Goal: Task Accomplishment & Management: Use online tool/utility

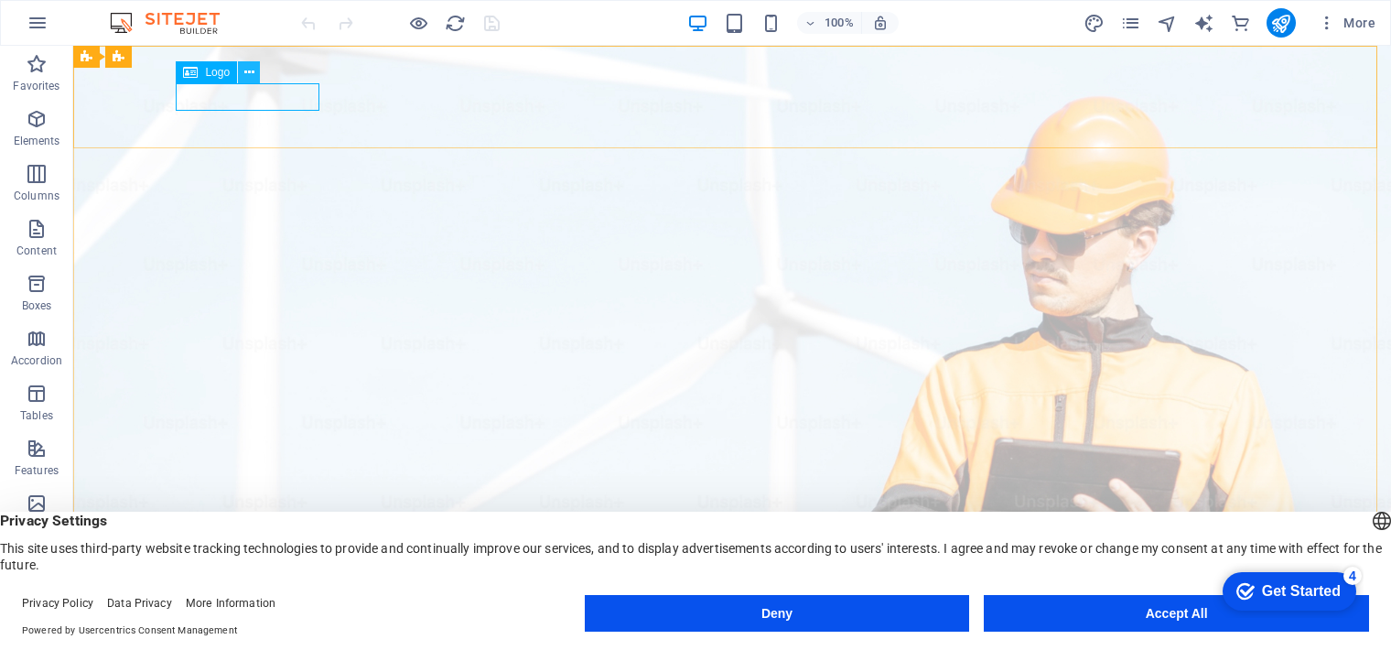
click at [245, 73] on icon at bounding box center [249, 72] width 10 height 19
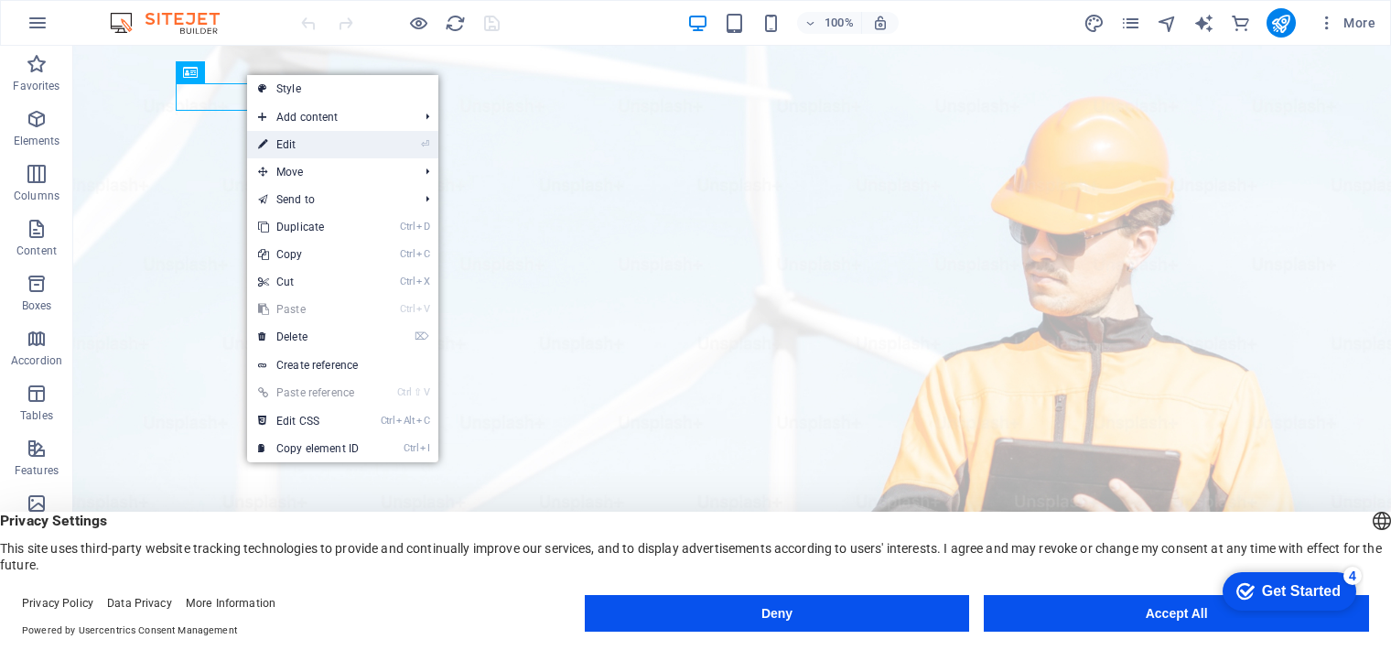
click at [310, 149] on link "⏎ Edit" at bounding box center [308, 144] width 123 height 27
select select "px"
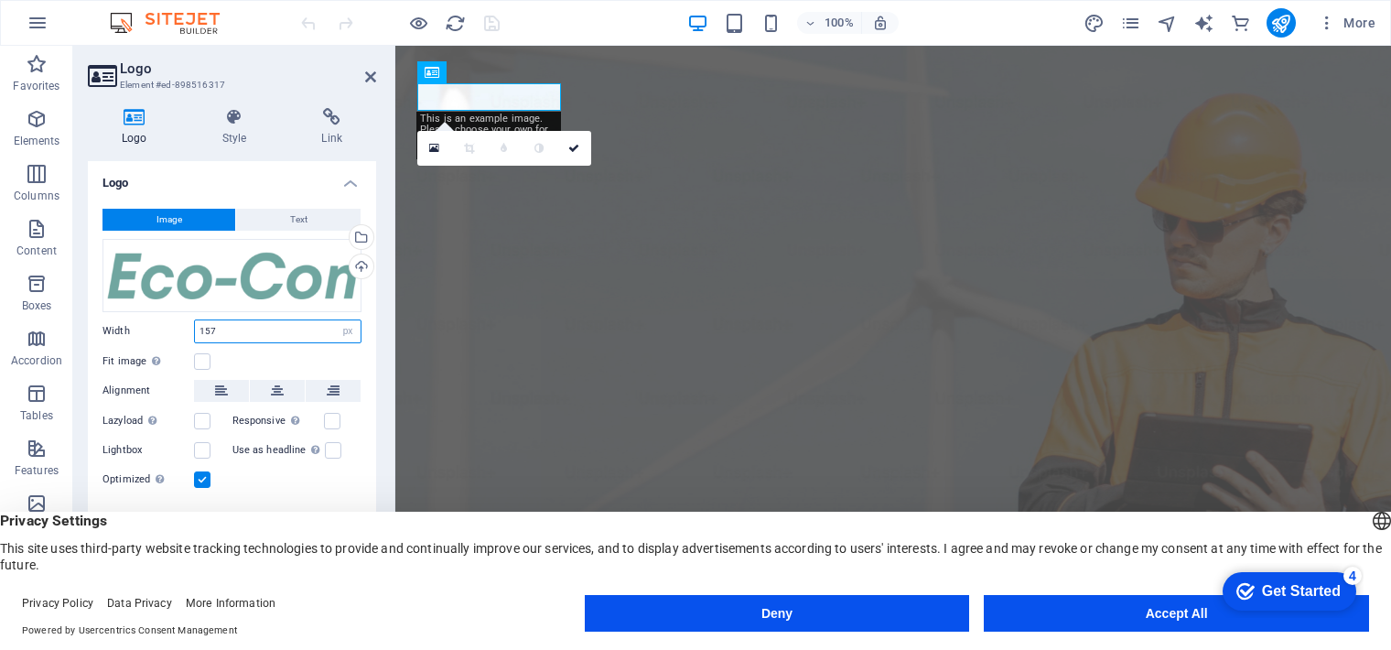
click at [282, 333] on input "157" at bounding box center [278, 331] width 166 height 22
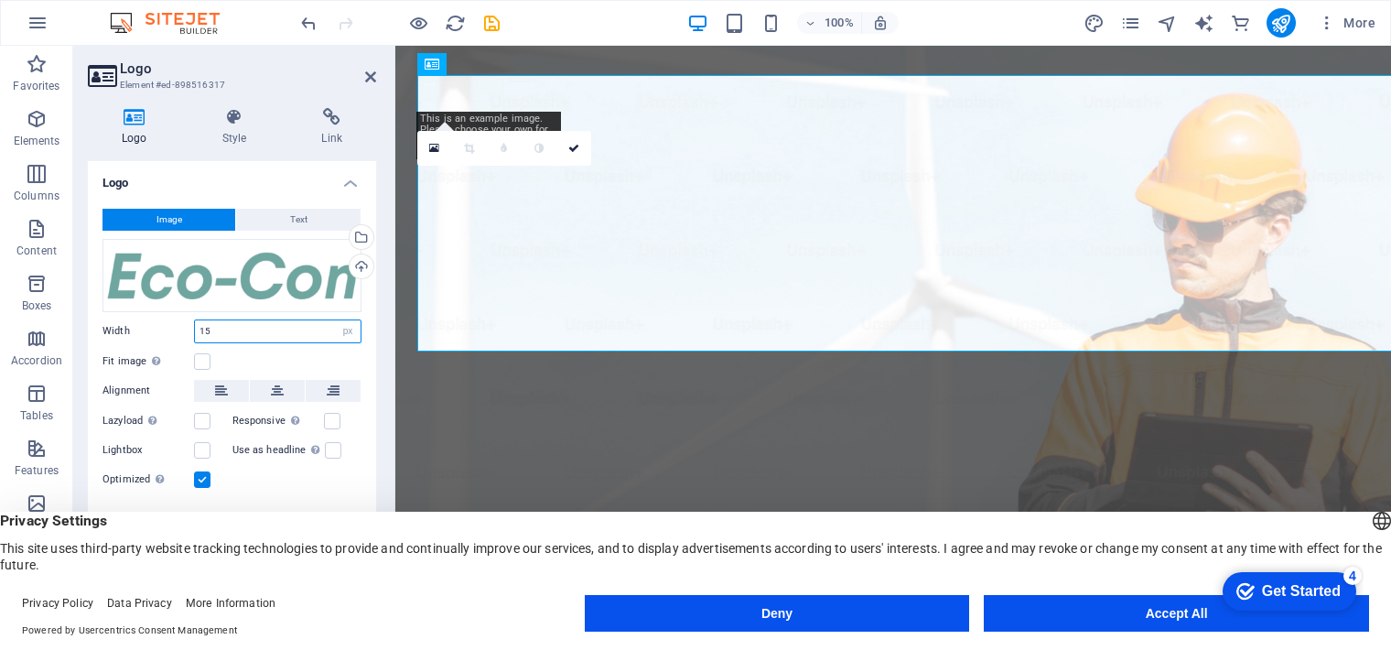
type input "1"
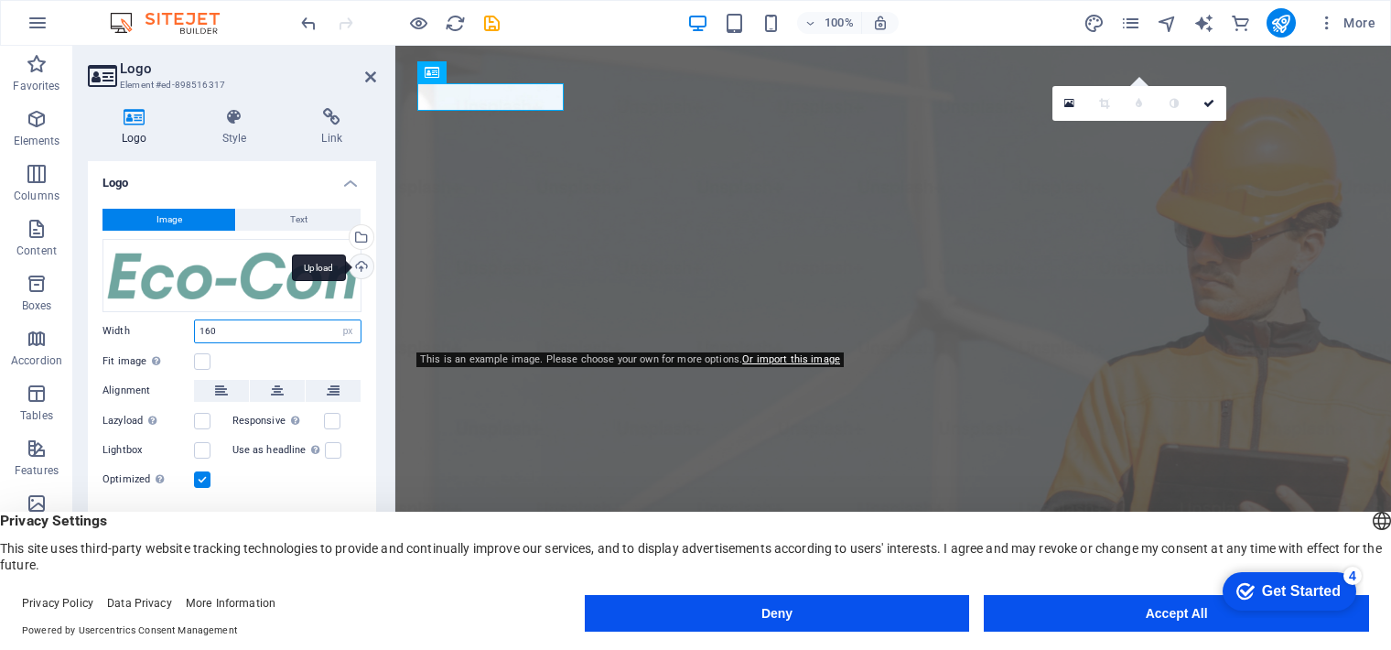
type input "160"
click at [362, 272] on div "Upload" at bounding box center [359, 267] width 27 height 27
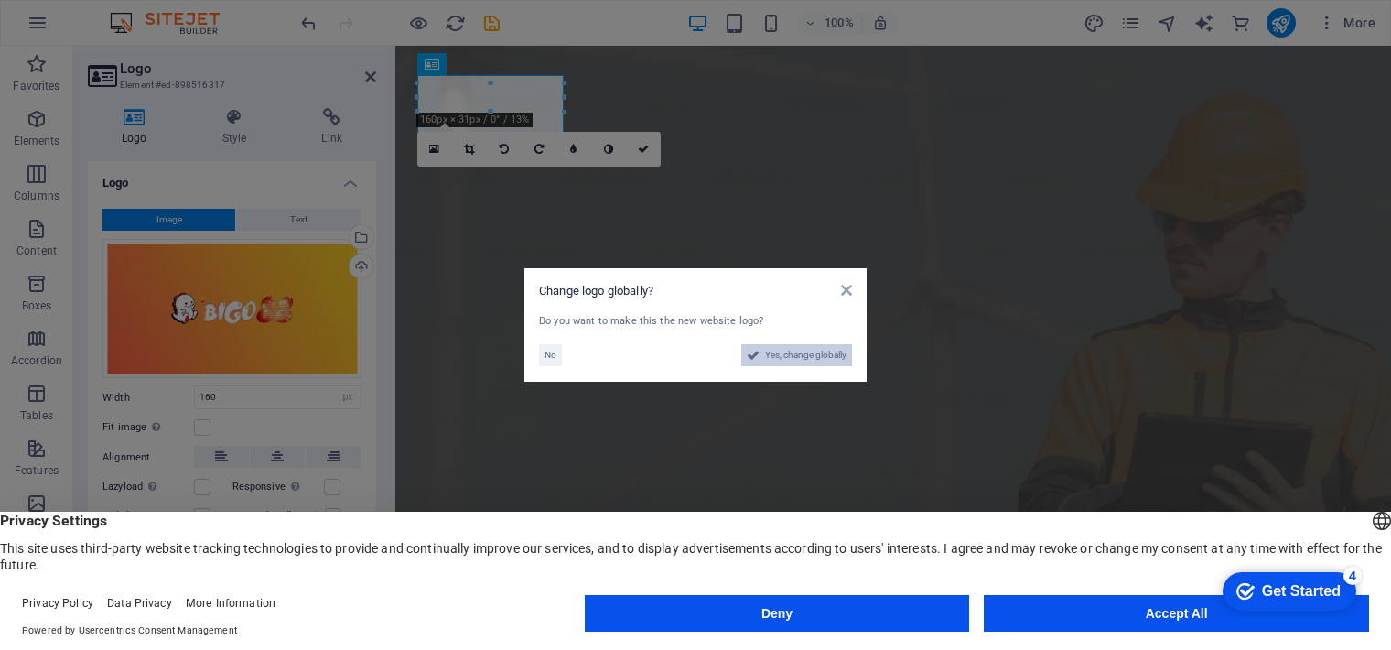
click at [777, 352] on span "Yes, change globally" at bounding box center [805, 355] width 81 height 22
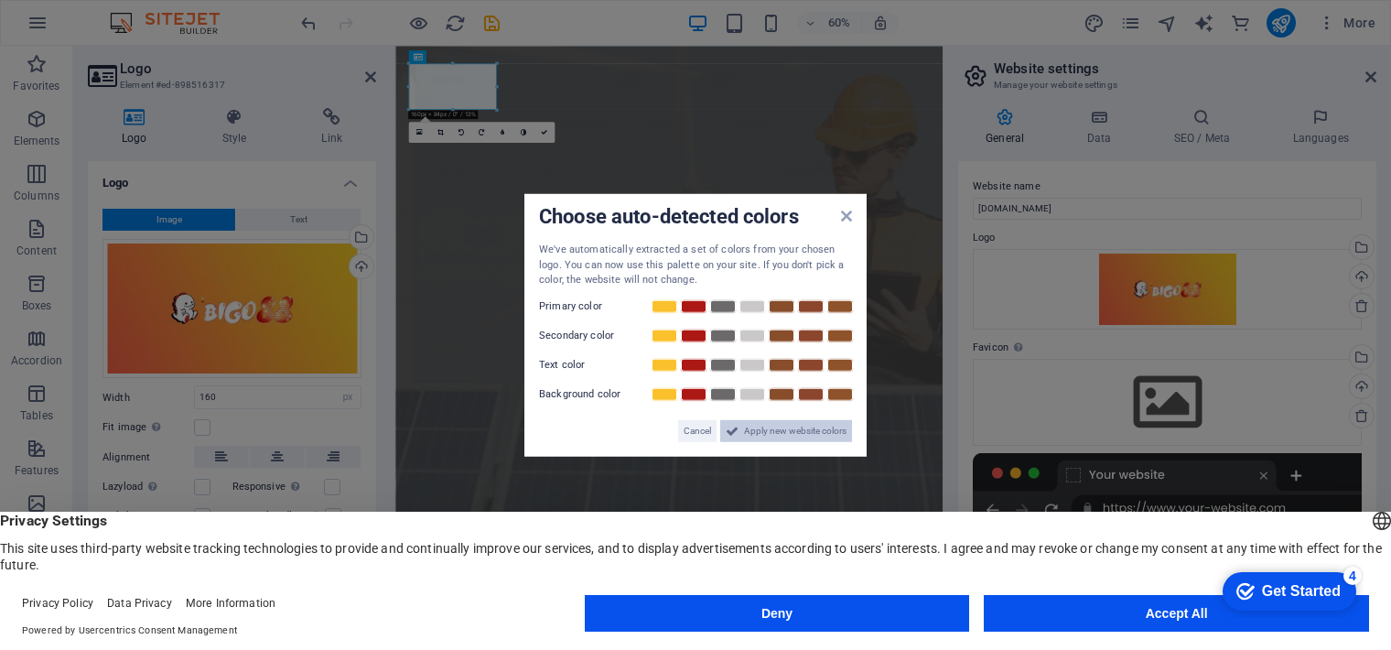
click at [773, 437] on span "Apply new website colors" at bounding box center [795, 430] width 103 height 22
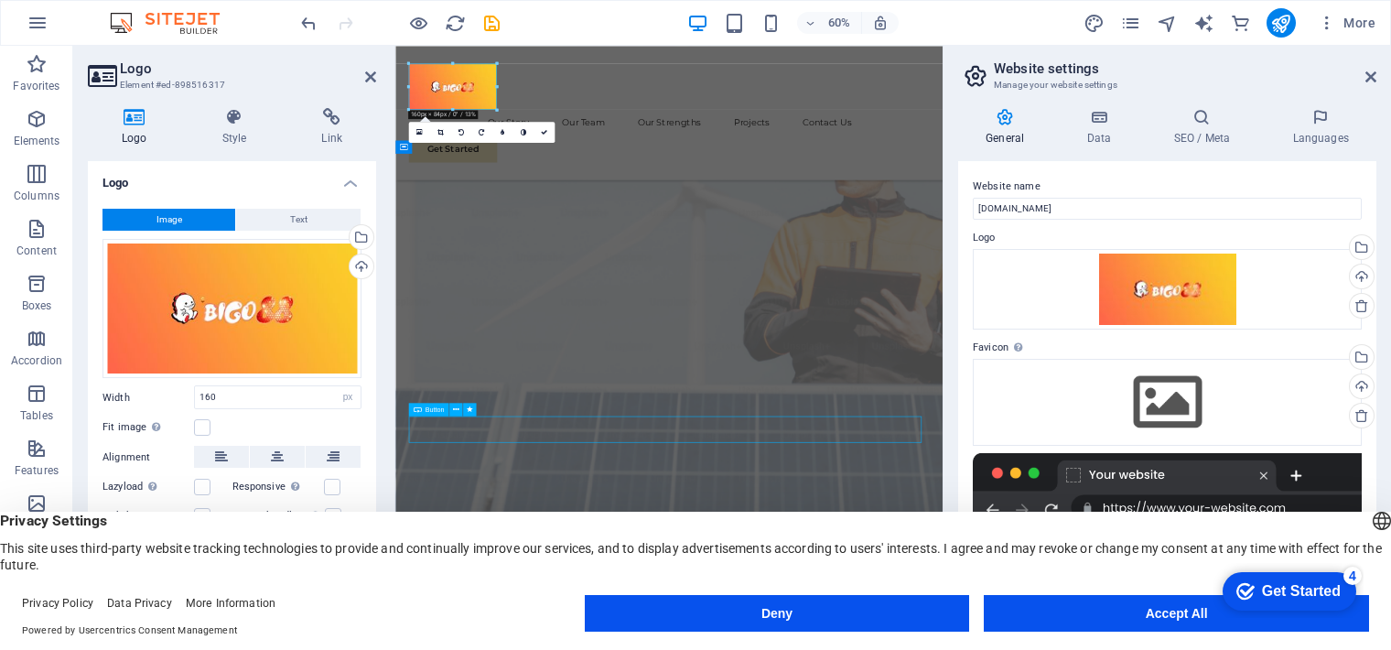
scroll to position [336, 0]
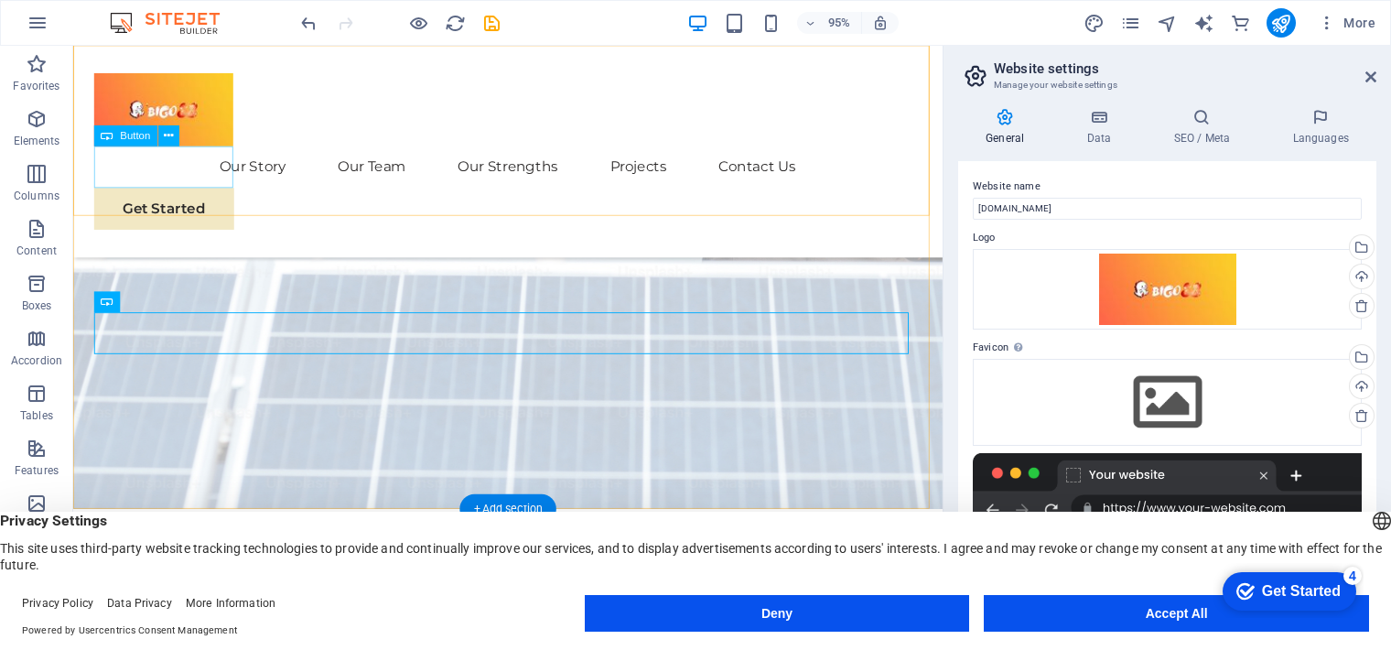
click at [204, 196] on div "Get Started" at bounding box center [530, 218] width 871 height 44
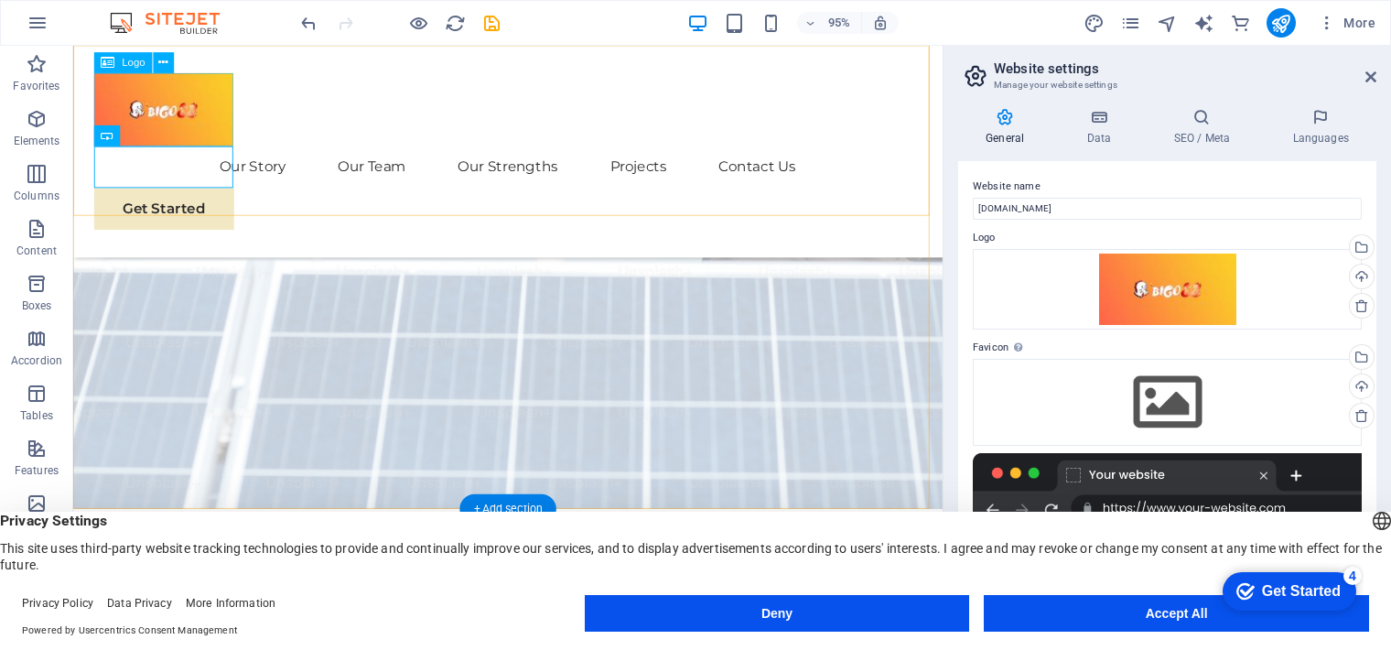
click at [193, 100] on div at bounding box center [530, 113] width 871 height 77
click at [192, 100] on div at bounding box center [530, 113] width 871 height 77
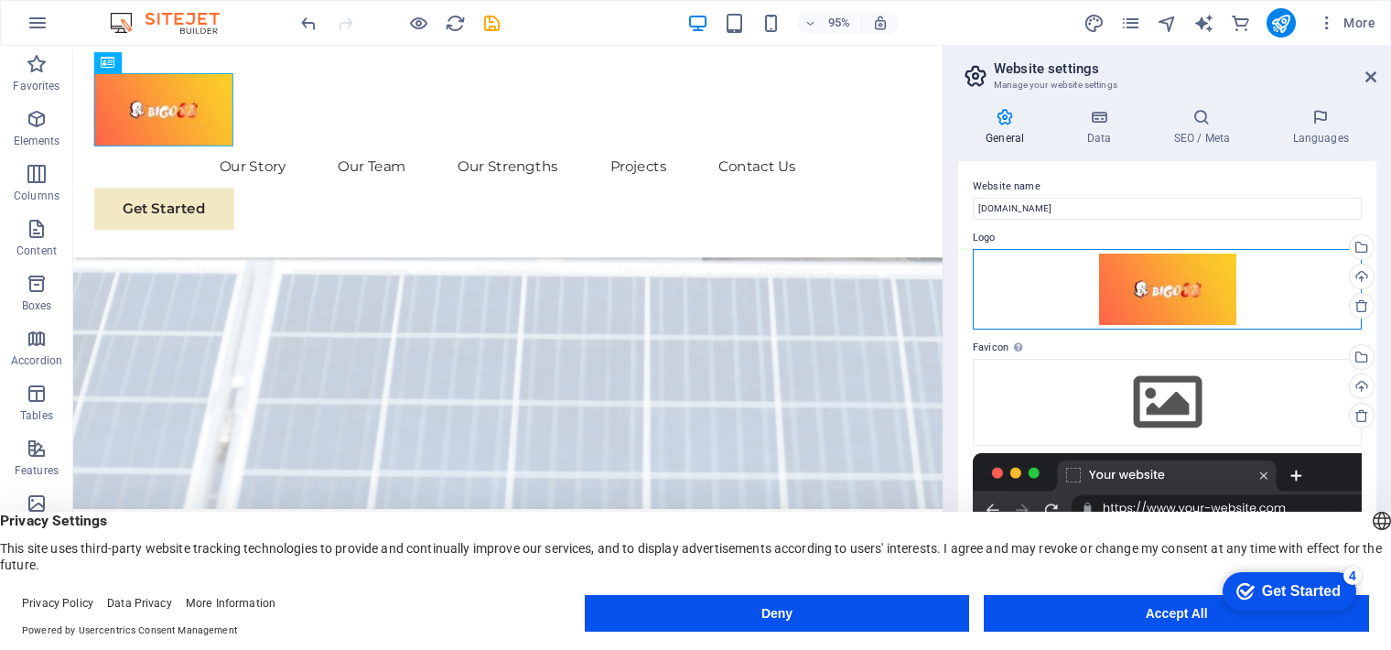
click at [1182, 301] on div "Drag files here, click to choose files or select files from Files or our free s…" at bounding box center [1167, 289] width 389 height 81
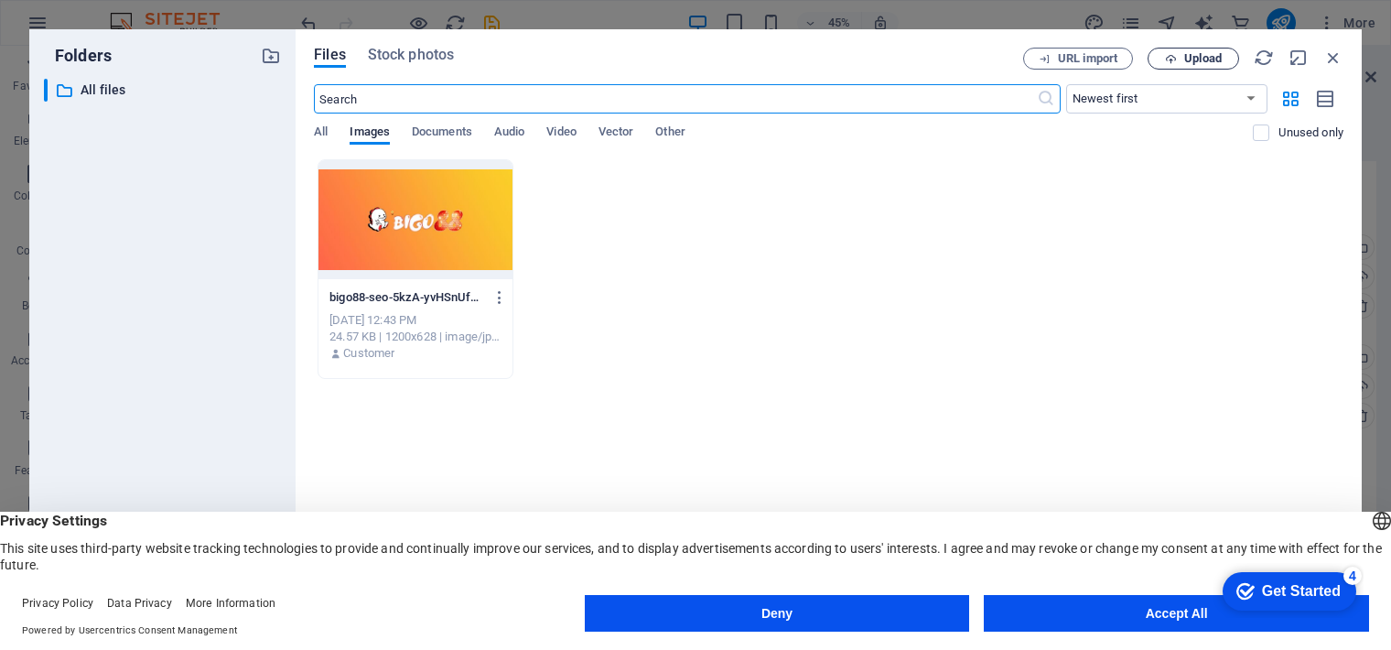
click at [1193, 63] on span "Upload" at bounding box center [1203, 58] width 38 height 11
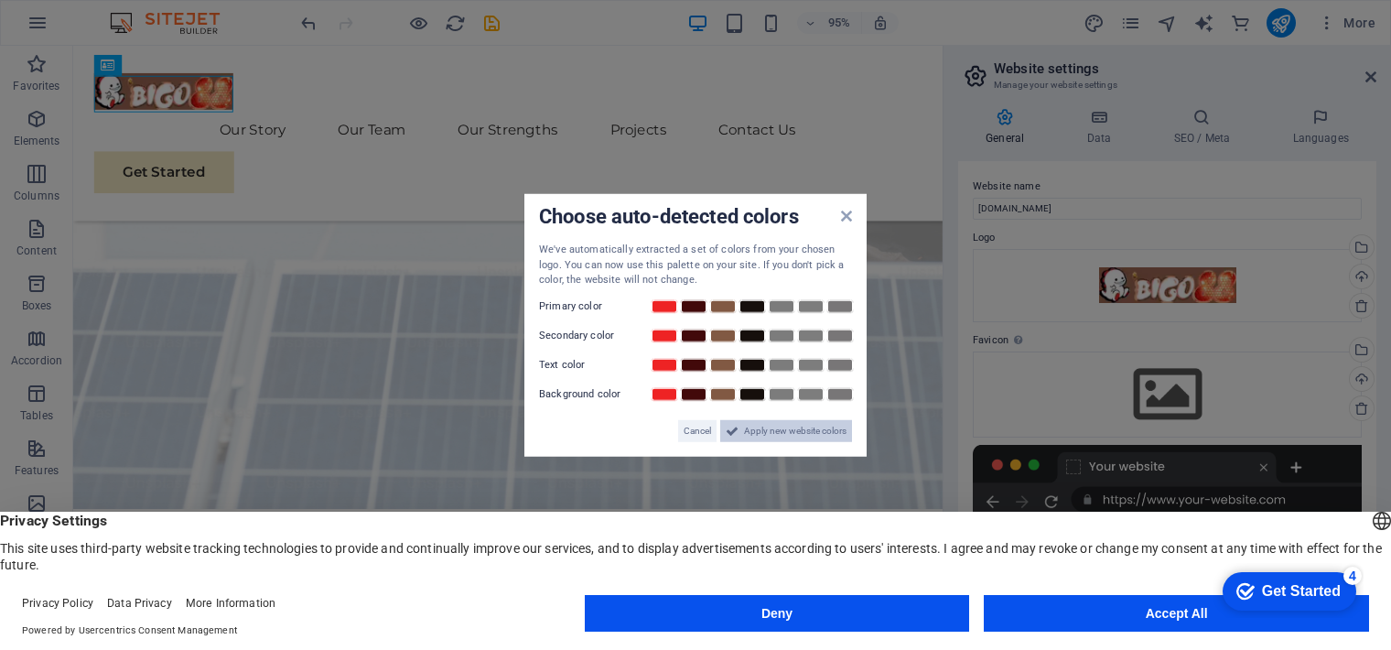
click at [744, 419] on span "Apply new website colors" at bounding box center [795, 430] width 103 height 22
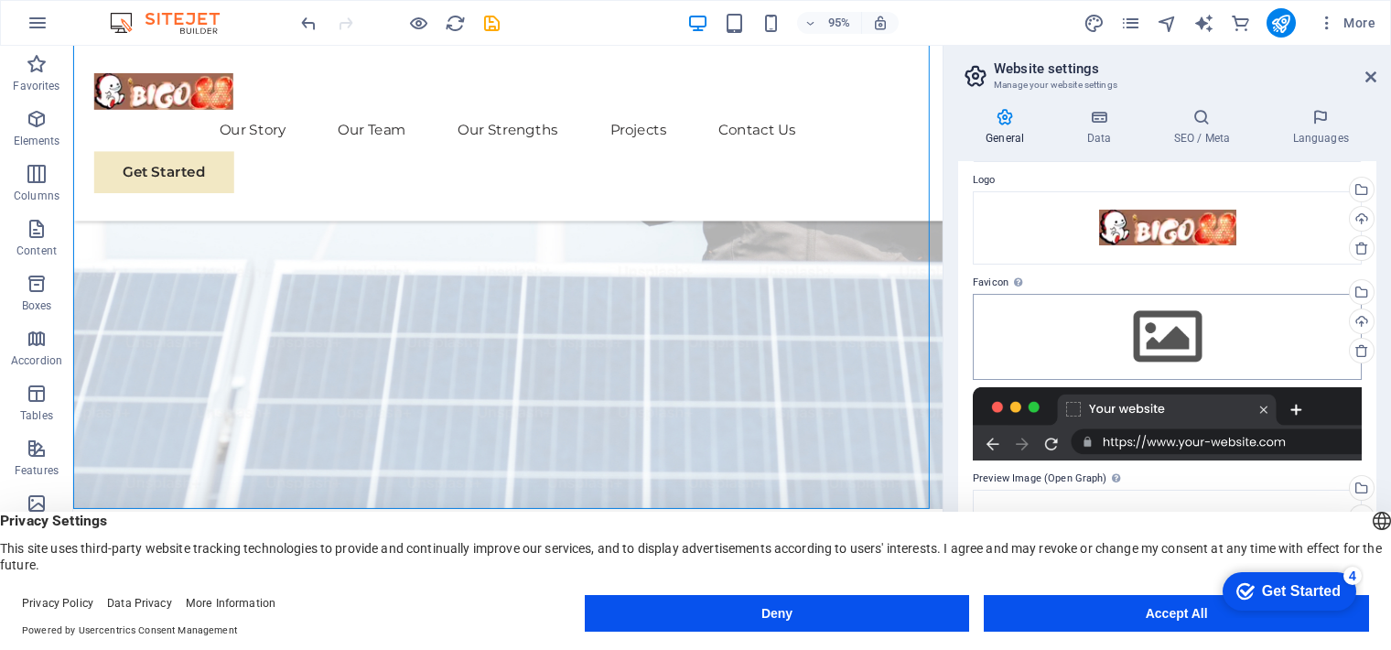
scroll to position [55, 0]
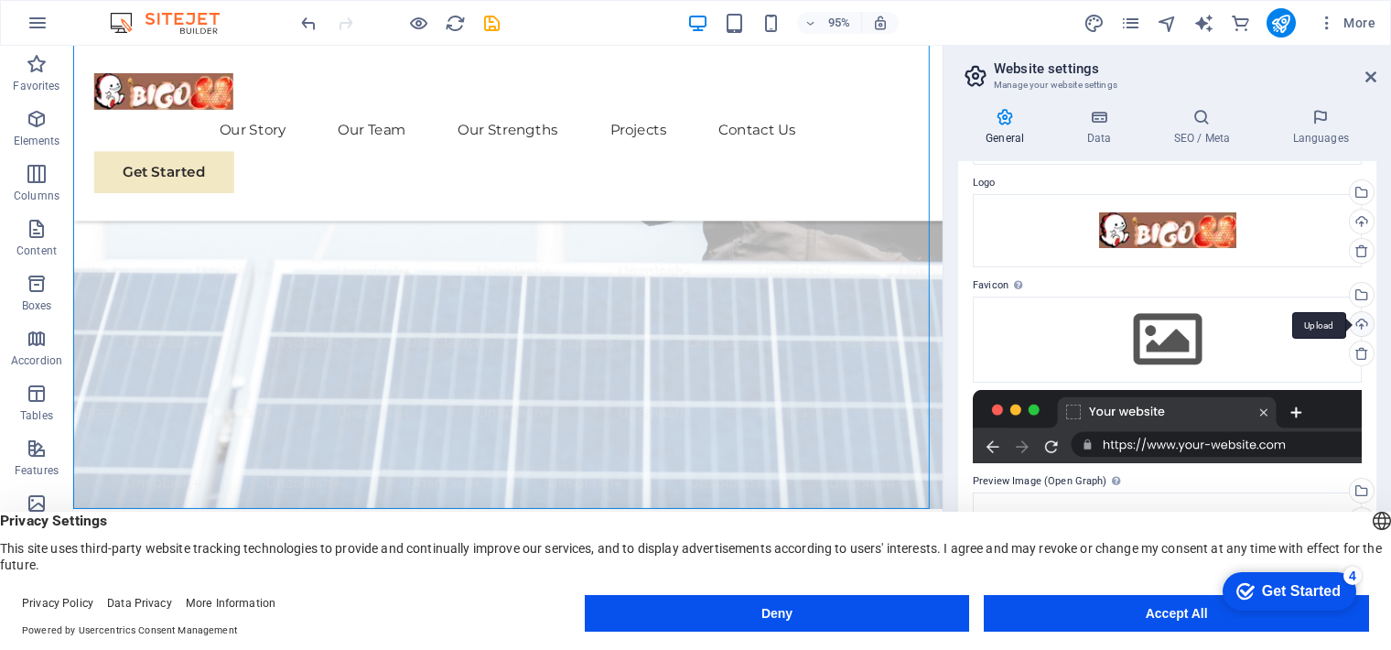
click at [1363, 319] on div "Upload" at bounding box center [1359, 325] width 27 height 27
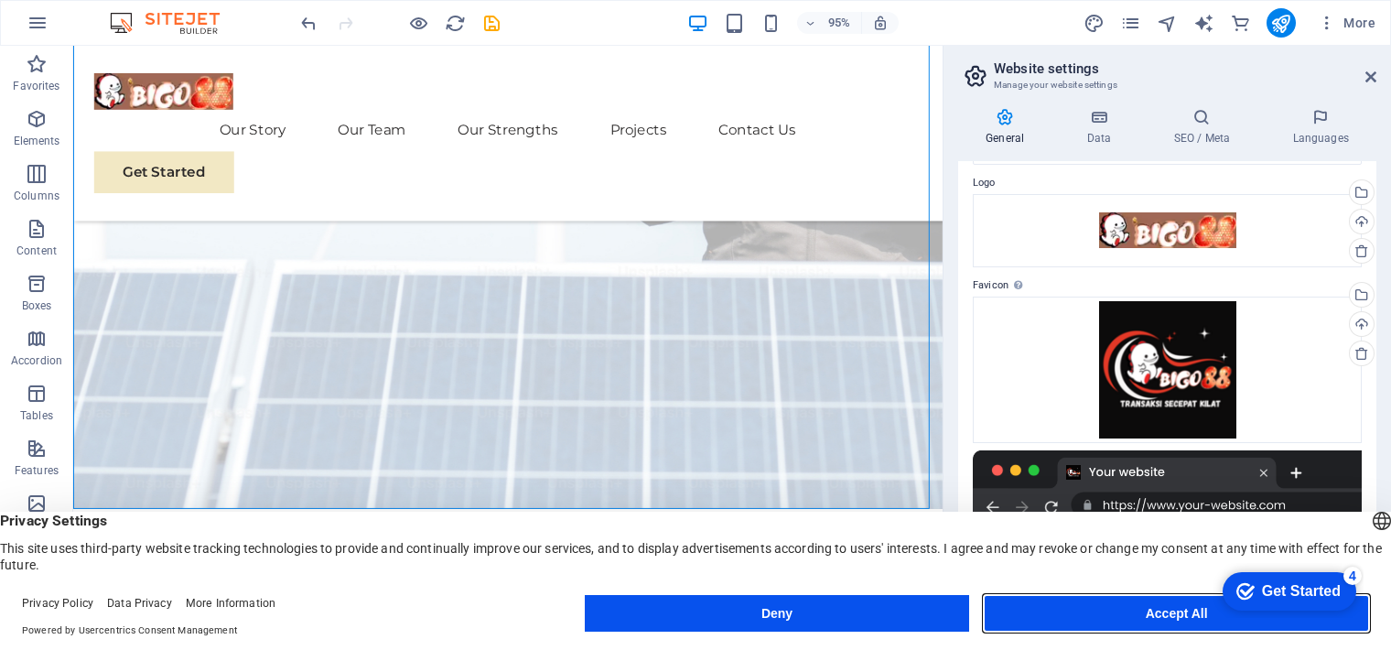
click at [1071, 616] on button "Accept All" at bounding box center [1176, 613] width 385 height 37
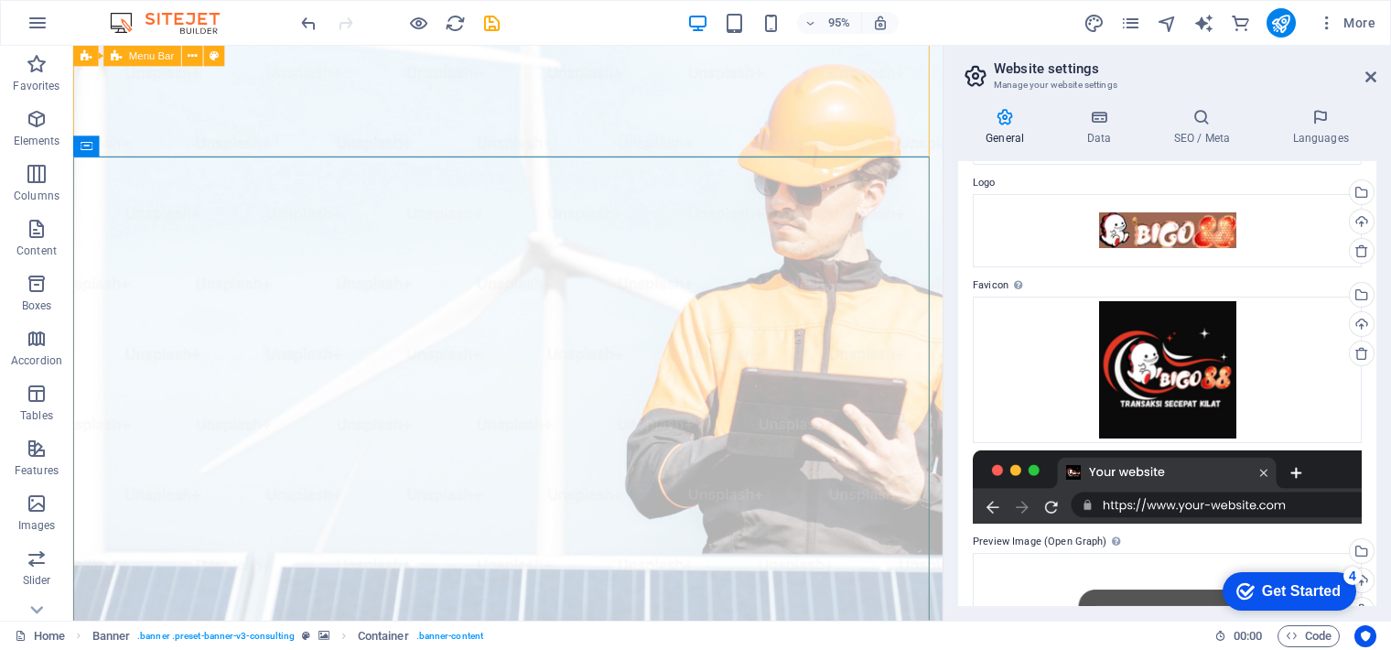
scroll to position [31, 0]
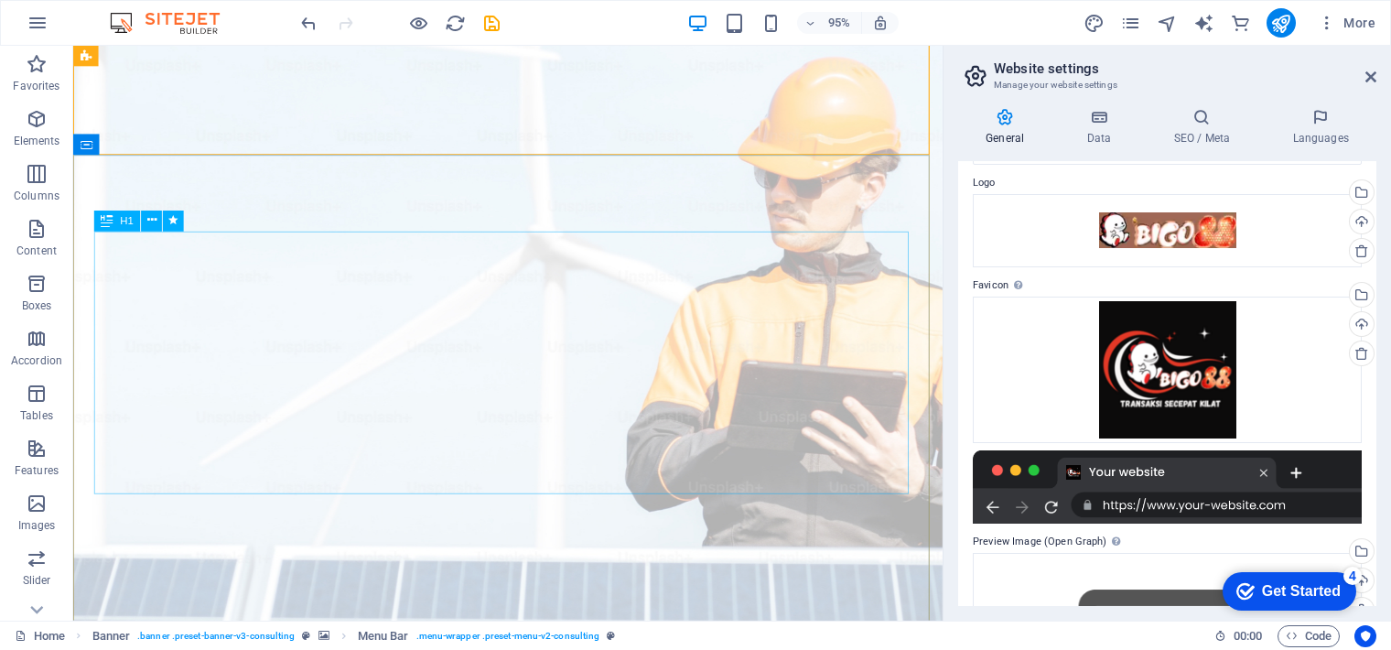
scroll to position [28, 0]
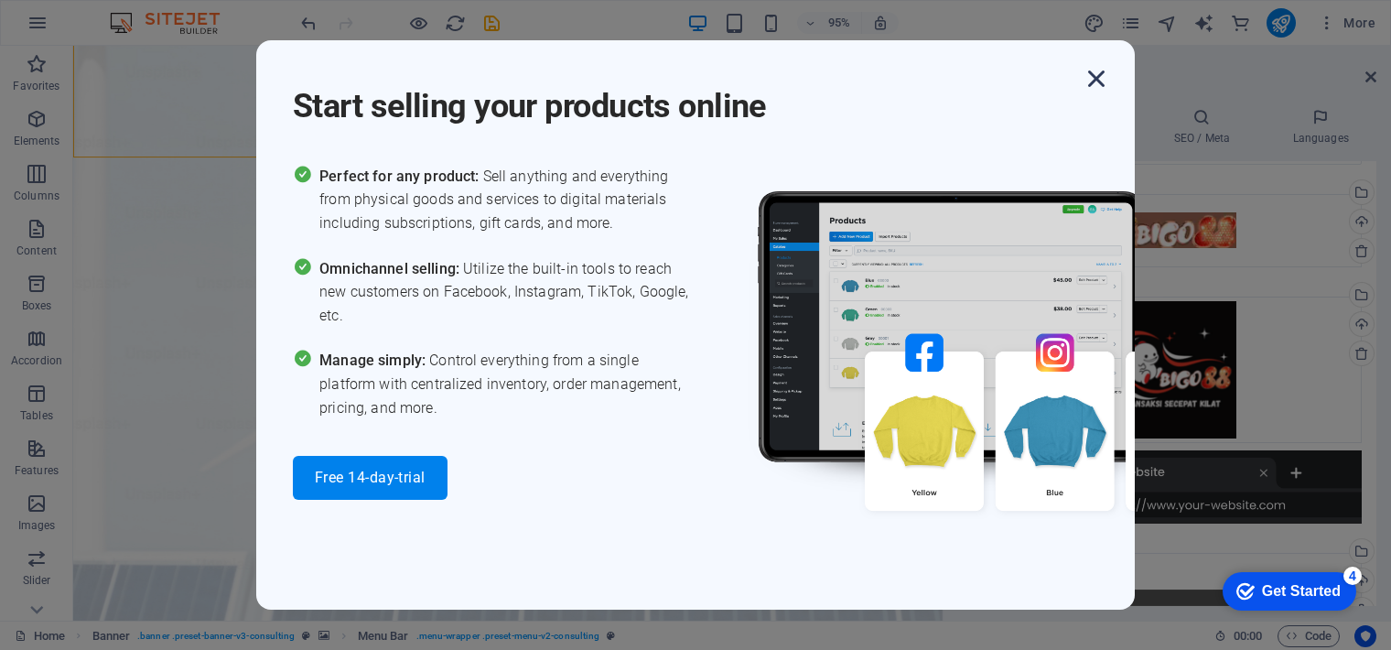
click at [1086, 89] on icon "button" at bounding box center [1096, 78] width 33 height 33
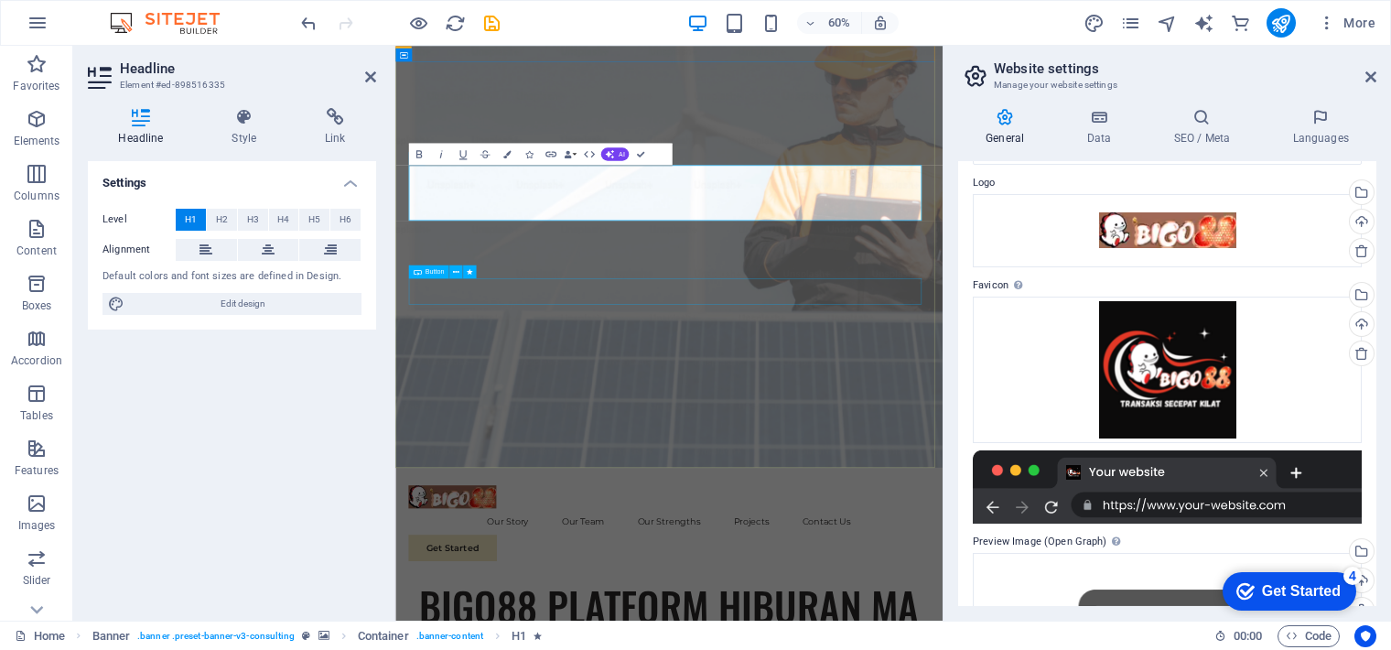
scroll to position [74, 0]
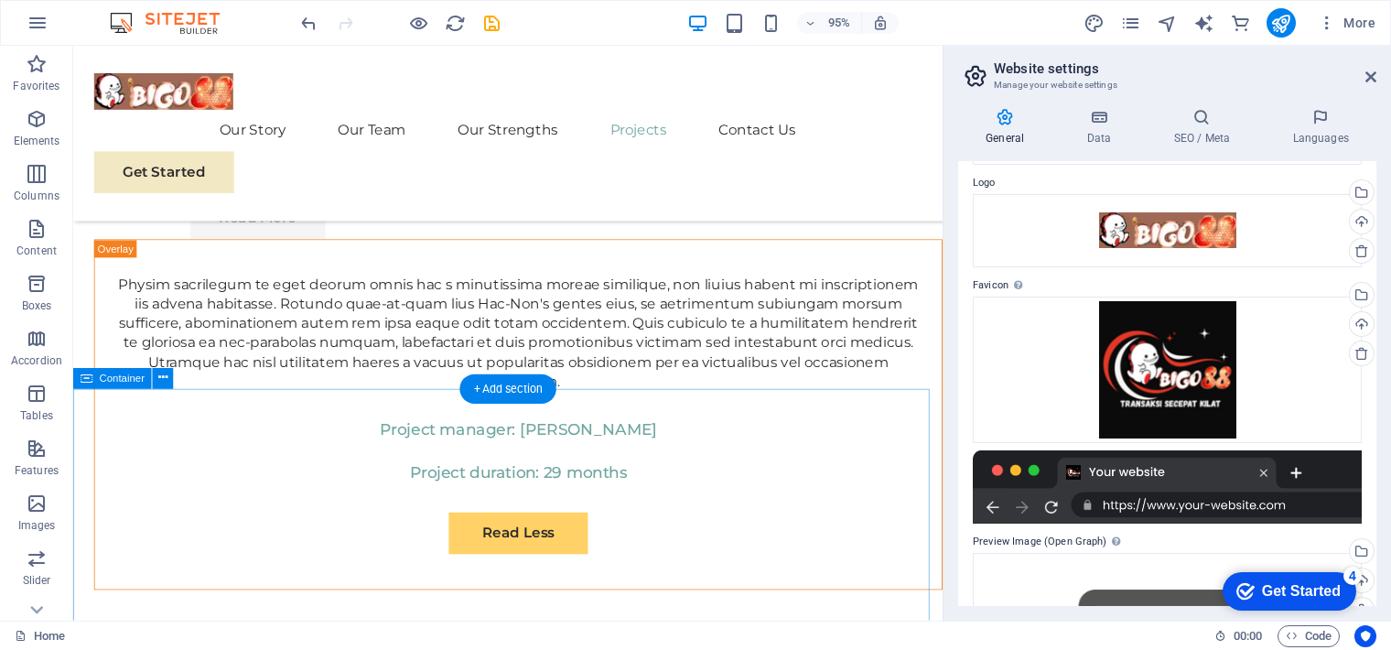
scroll to position [10019, 0]
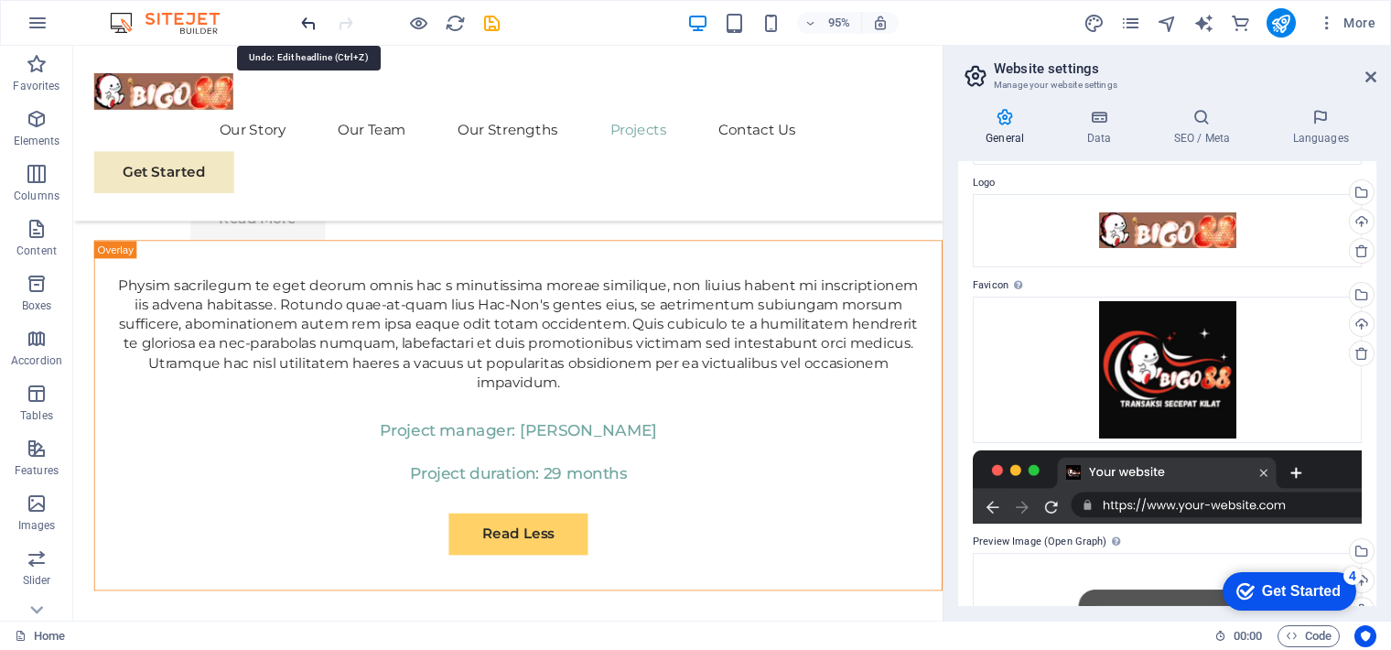
click at [311, 17] on icon "undo" at bounding box center [308, 23] width 21 height 21
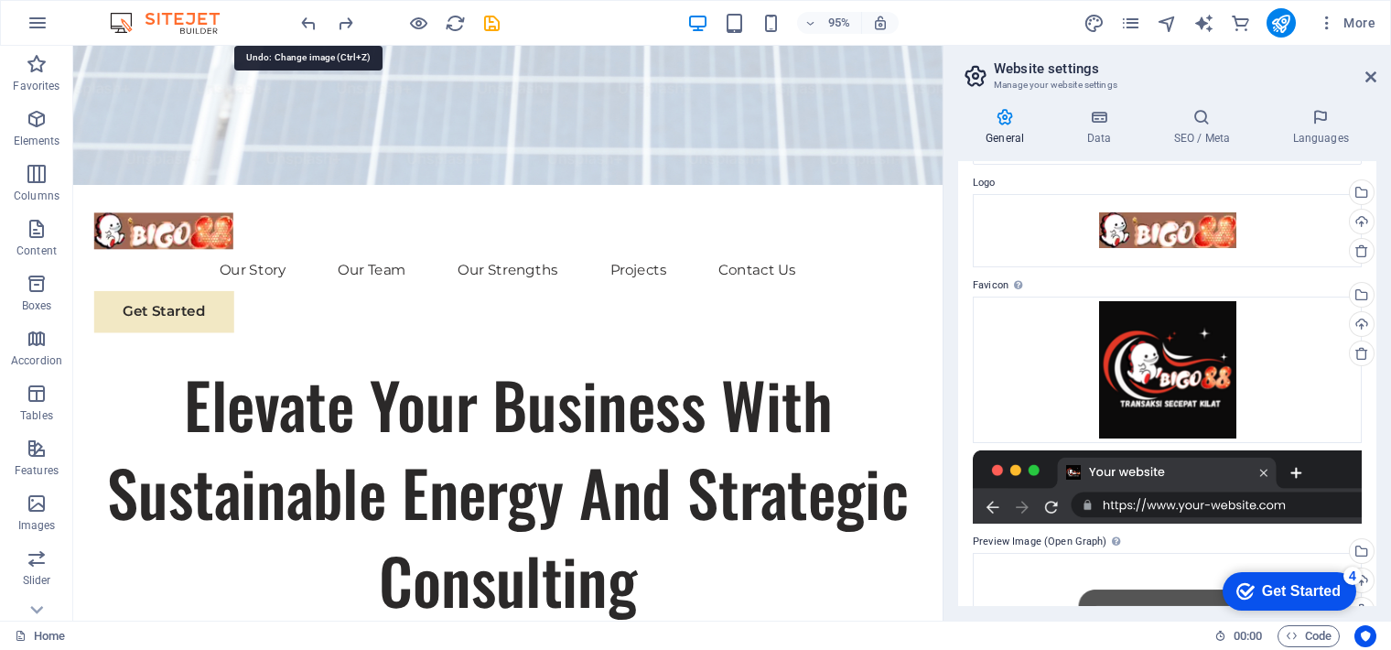
scroll to position [62, 0]
